Goal: Find specific page/section: Find specific page/section

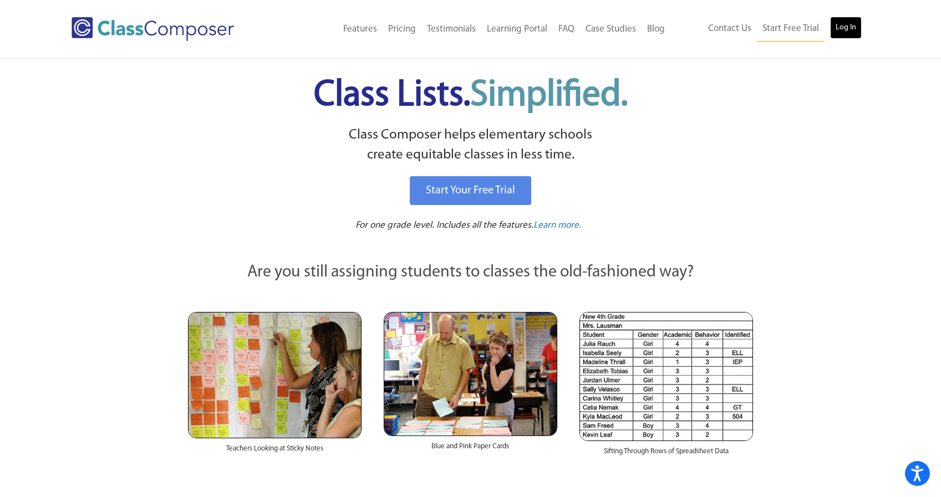
click at [840, 30] on link "Log In" at bounding box center [846, 28] width 32 height 22
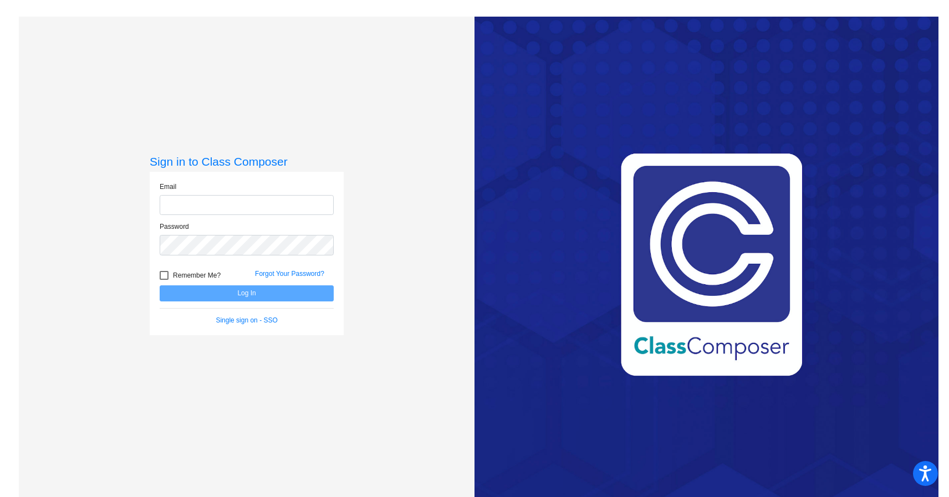
type input "[PERSON_NAME][EMAIL_ADDRESS][DOMAIN_NAME]"
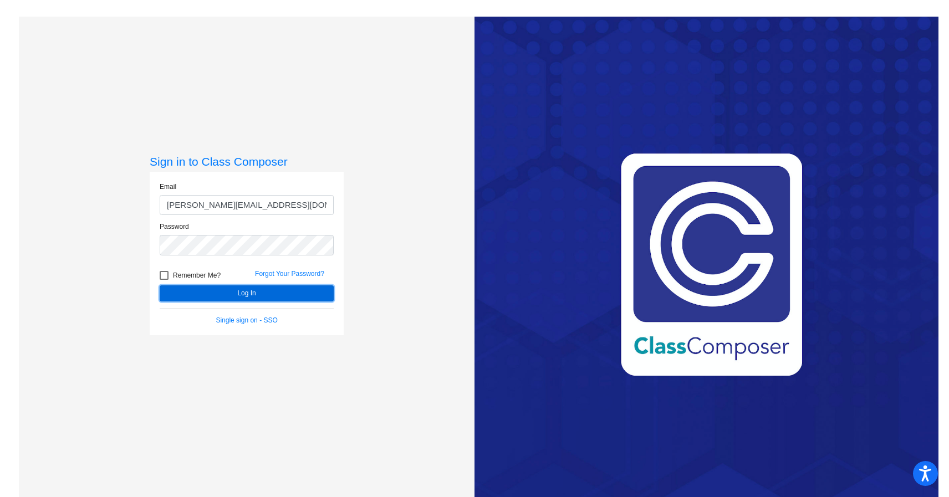
click at [268, 293] on button "Log In" at bounding box center [247, 293] width 174 height 16
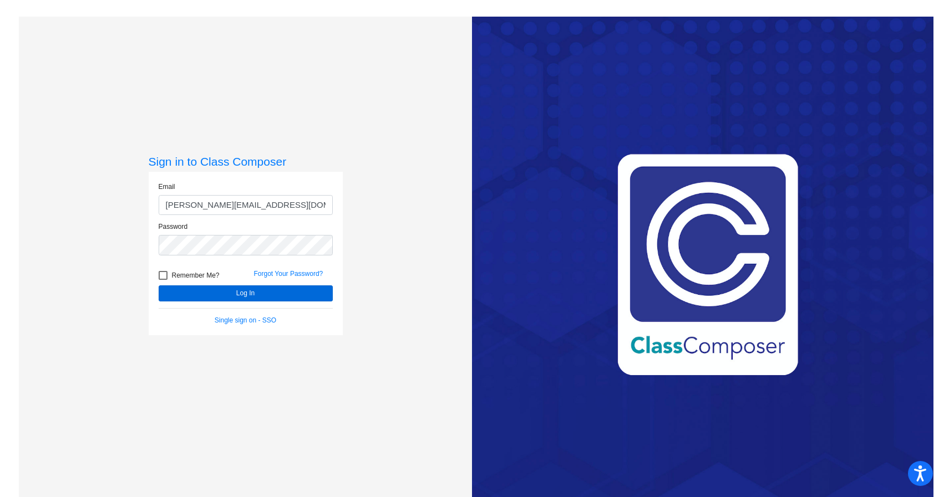
click at [268, 293] on mat-sidenav-content "Sign in to Class Composer Email [PERSON_NAME][EMAIL_ADDRESS][DOMAIN_NAME] Passw…" at bounding box center [472, 248] width 944 height 497
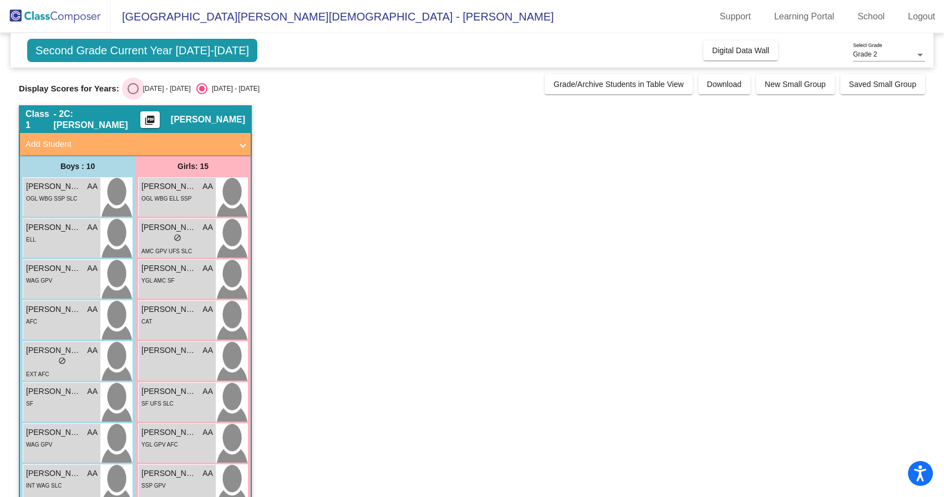
click at [128, 87] on div "Select an option" at bounding box center [133, 88] width 11 height 11
click at [132, 94] on input "[DATE] - [DATE]" at bounding box center [132, 94] width 1 height 1
radio input "true"
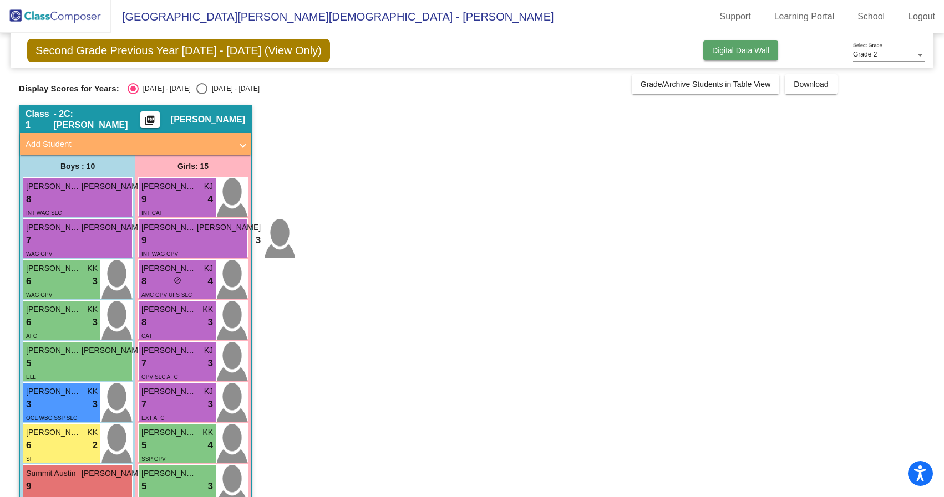
click at [720, 51] on span "Digital Data Wall" at bounding box center [740, 50] width 57 height 9
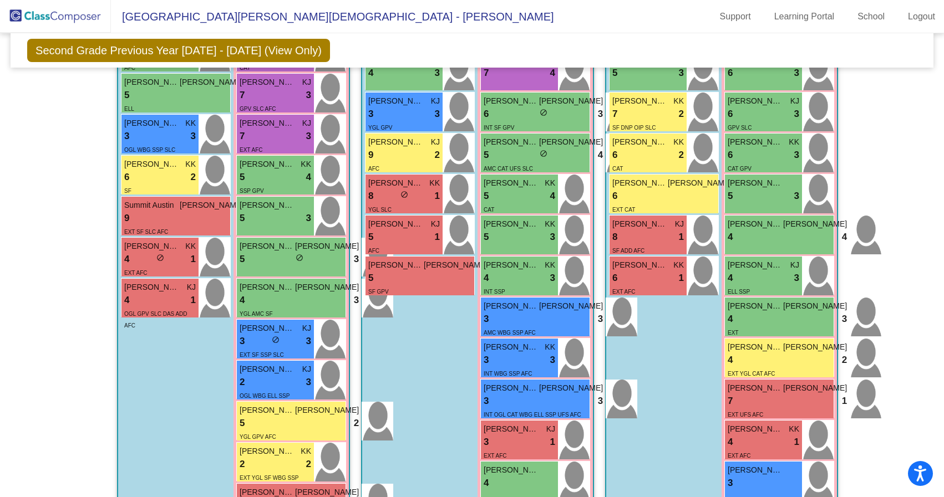
scroll to position [452, 0]
